Goal: Contribute content

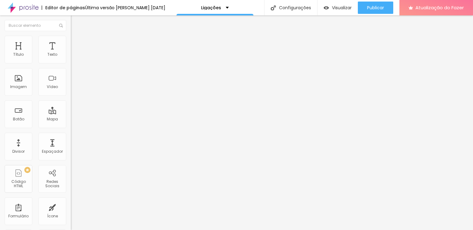
click at [71, 127] on input "[URL][DOMAIN_NAME]" at bounding box center [108, 124] width 74 height 6
click at [71, 126] on input "[URL][DOMAIN_NAME]" at bounding box center [108, 124] width 74 height 6
click at [71, 127] on input "[URL][DOMAIN_NAME]" at bounding box center [108, 124] width 74 height 6
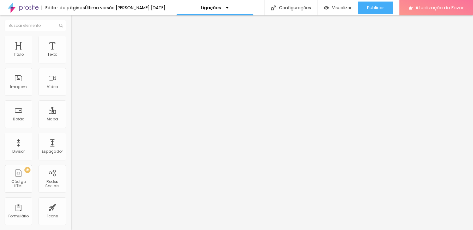
click at [71, 127] on input "[URL][DOMAIN_NAME]" at bounding box center [108, 124] width 74 height 6
type input "[URL]"
drag, startPoint x: 55, startPoint y: 129, endPoint x: 0, endPoint y: 132, distance: 55.6
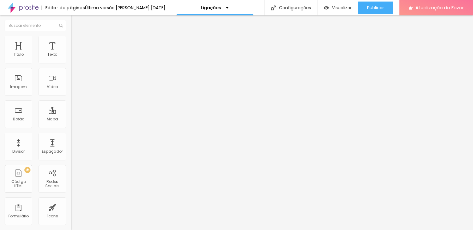
click at [71, 132] on div "Texto Fotop Alinhamento [GEOGRAPHIC_DATA] Link URL [URL] Abrir em uma nova aba" at bounding box center [106, 93] width 71 height 90
click at [71, 126] on input "text" at bounding box center [108, 124] width 74 height 6
paste input "[URL][DOMAIN_NAME]"
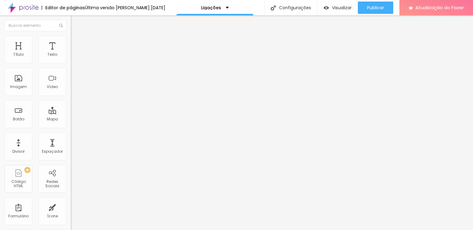
type input "[URL][DOMAIN_NAME]"
click at [71, 127] on input "[URL][DOMAIN_NAME]" at bounding box center [108, 124] width 74 height 6
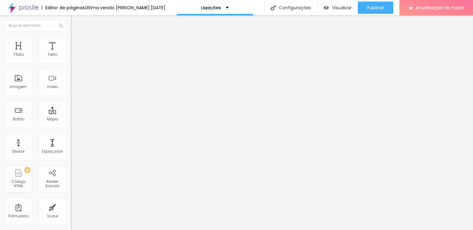
click at [71, 127] on input ".br/calendario?page=1" at bounding box center [108, 124] width 74 height 6
type input "."
paste input "[URL][DOMAIN_NAME]"
type input "[URL][DOMAIN_NAME]"
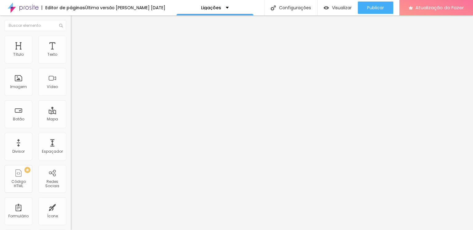
scroll to position [0, 0]
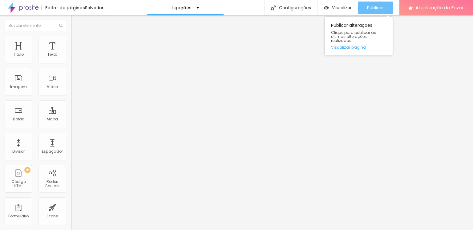
click at [374, 7] on font "Publicar" at bounding box center [375, 8] width 17 height 6
